Goal: Information Seeking & Learning: Learn about a topic

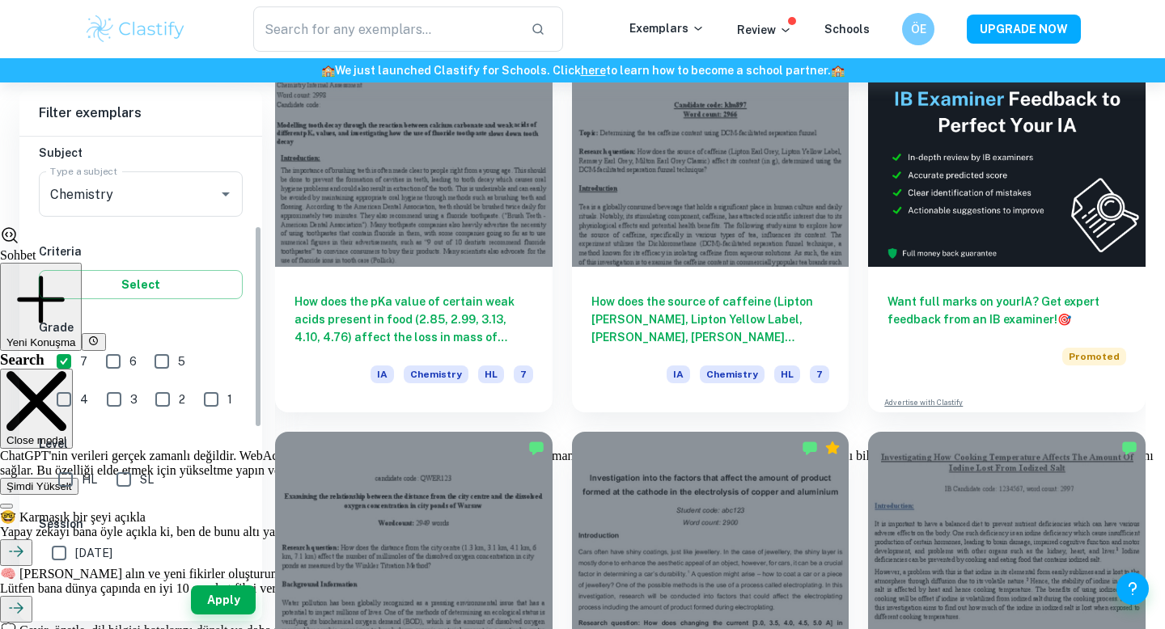
scroll to position [231, 0]
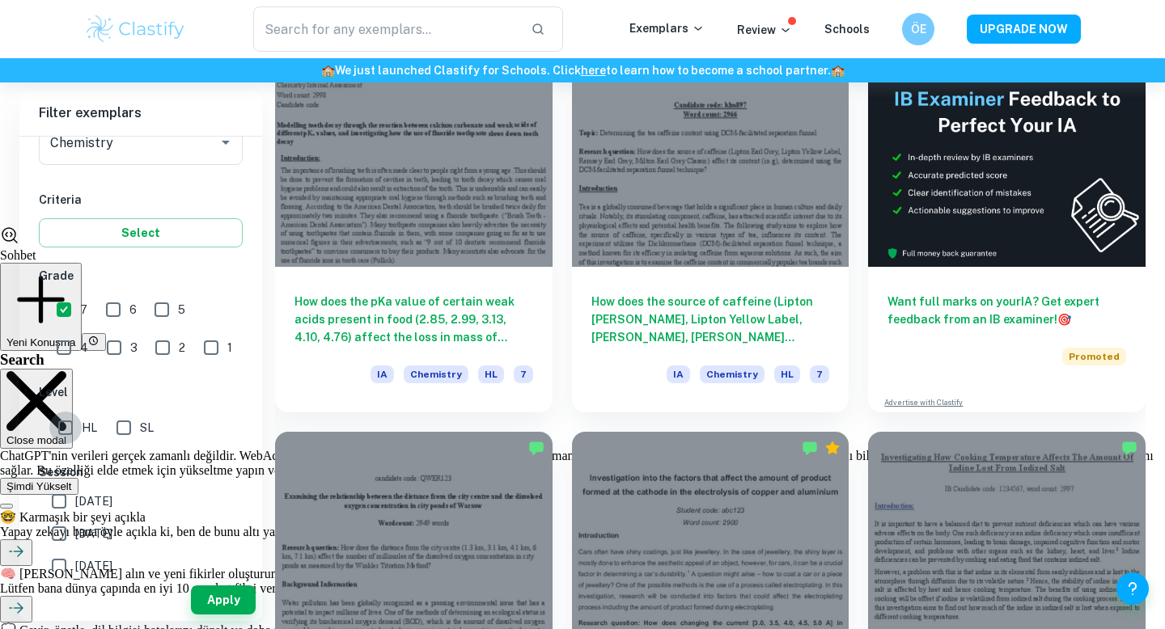
click at [59, 439] on input "HL" at bounding box center [65, 428] width 32 height 32
click at [64, 436] on input "HL" at bounding box center [65, 428] width 32 height 32
checkbox input "false"
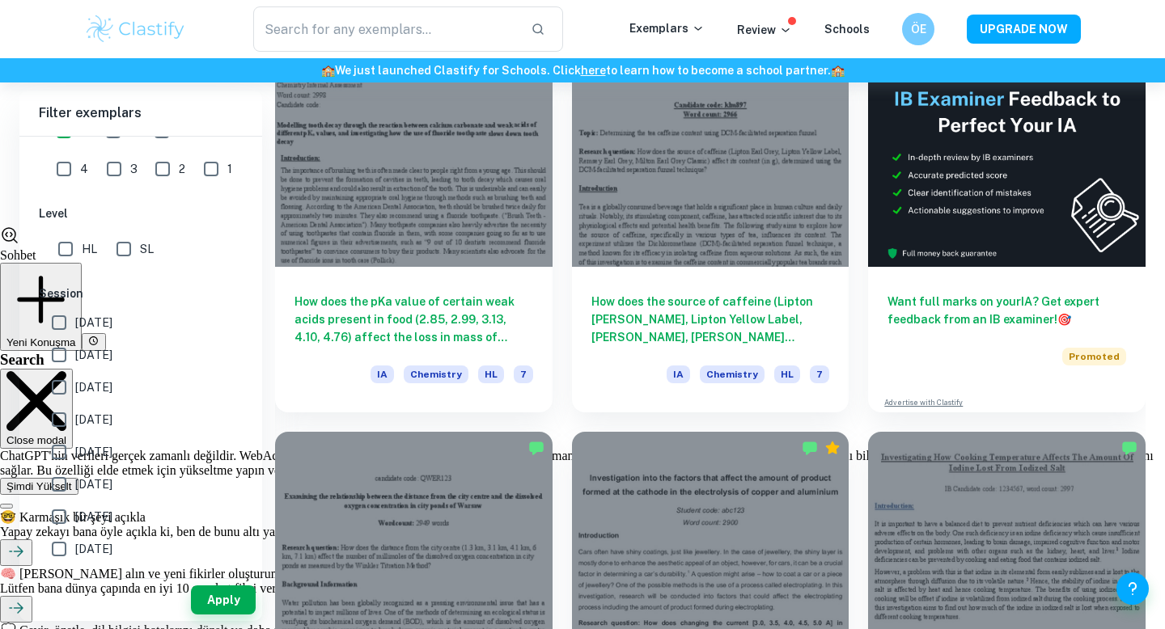
click at [66, 328] on input "[DATE]" at bounding box center [59, 323] width 32 height 32
checkbox input "true"
click at [66, 345] on input "[DATE]" at bounding box center [59, 355] width 32 height 32
checkbox input "true"
click at [239, 598] on button "Apply" at bounding box center [223, 600] width 65 height 29
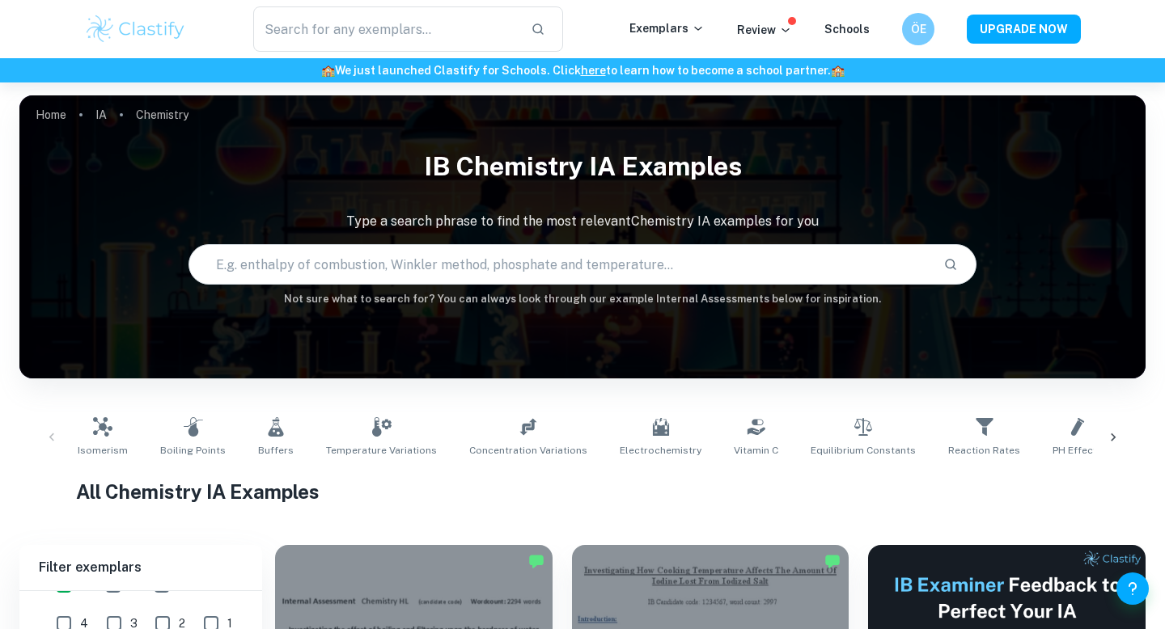
scroll to position [163, 0]
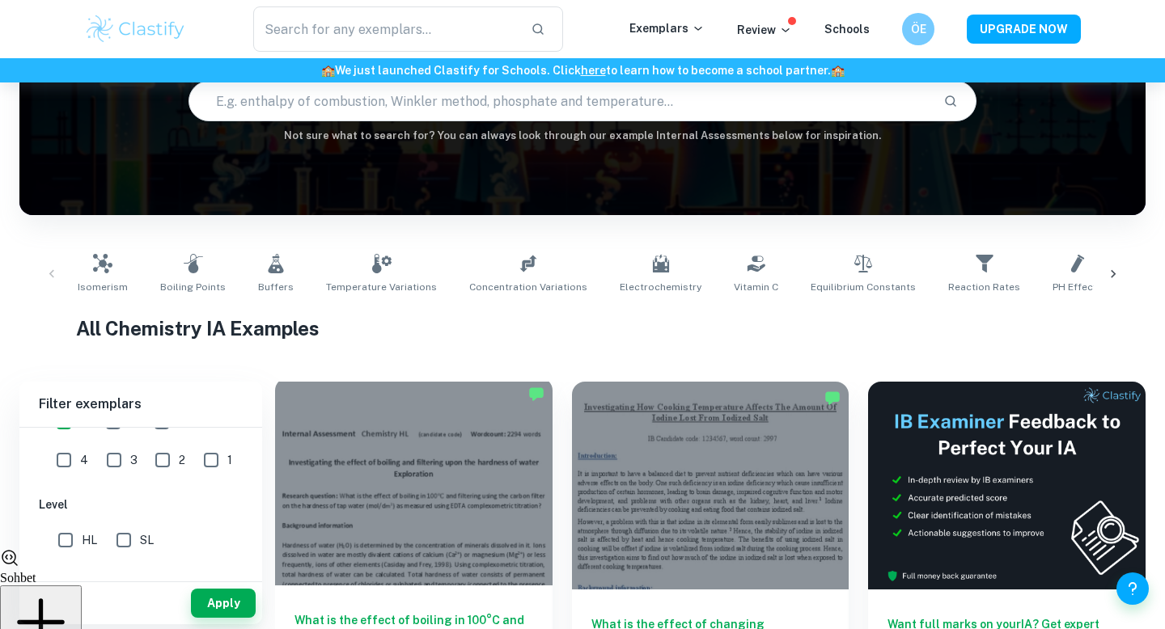
click at [399, 511] on div at bounding box center [413, 482] width 277 height 208
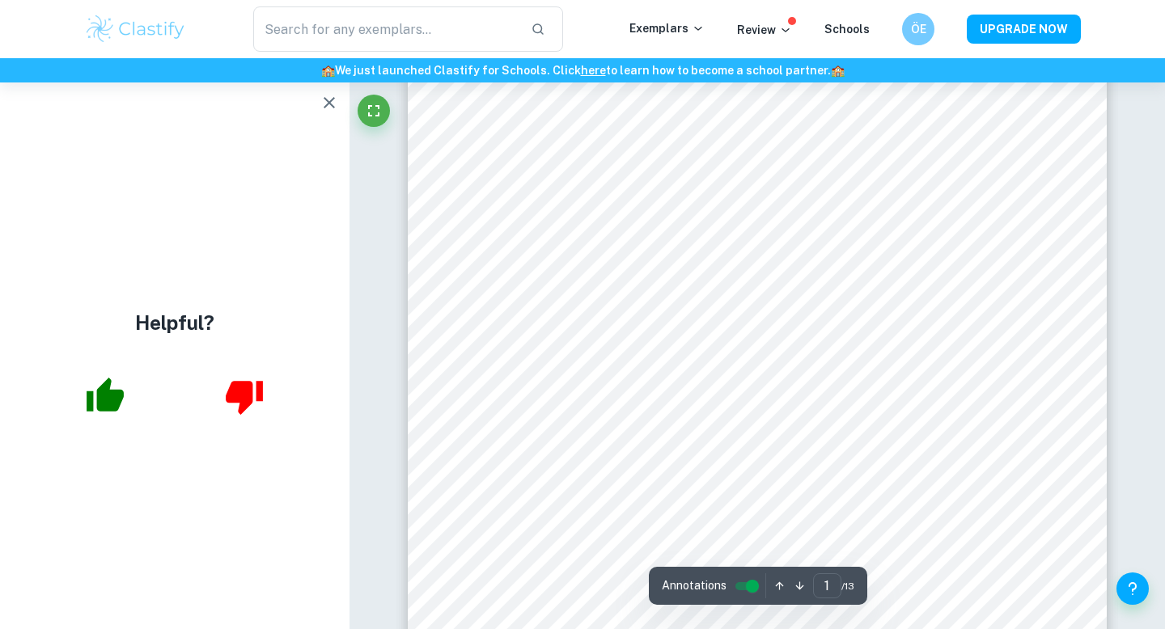
scroll to position [103, 0]
